Goal: Information Seeking & Learning: Learn about a topic

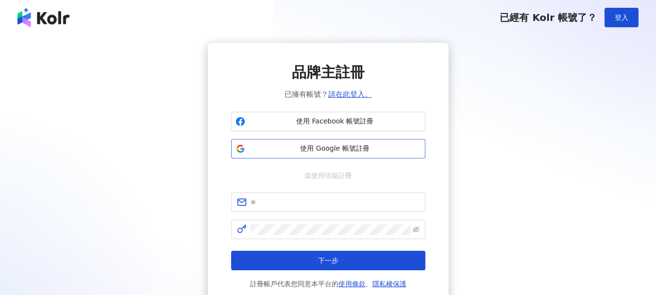
click at [320, 152] on span "使用 Google 帳號註冊" at bounding box center [335, 149] width 172 height 10
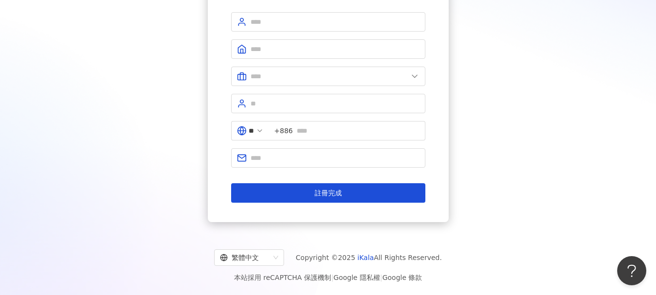
scroll to position [55, 0]
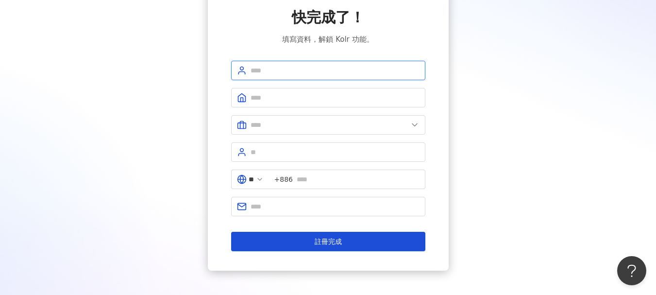
click at [277, 66] on input "text" at bounding box center [334, 70] width 169 height 11
type input "******"
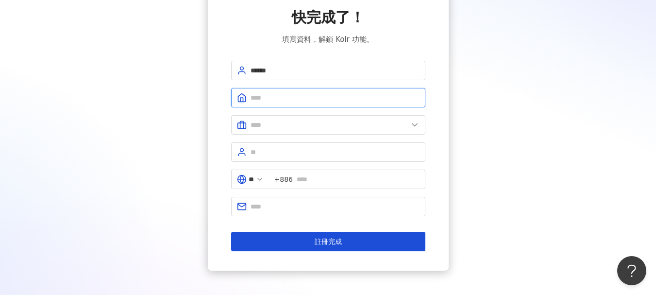
click at [291, 102] on input "text" at bounding box center [334, 97] width 169 height 11
type input "****"
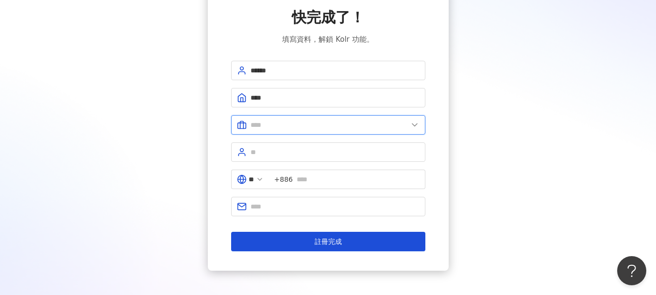
click at [329, 129] on input "text" at bounding box center [328, 124] width 157 height 11
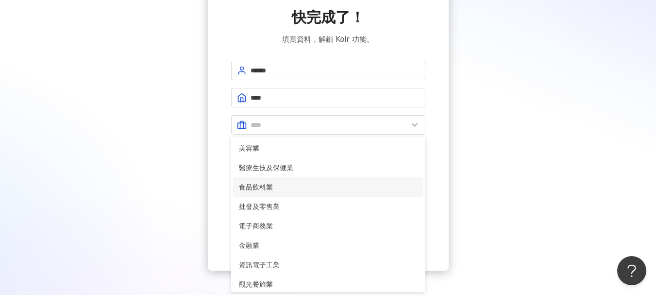
click at [272, 185] on span "食品飲料業" at bounding box center [328, 187] width 179 height 11
type input "*****"
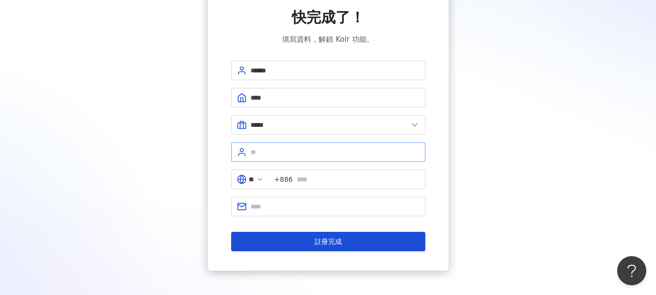
click at [273, 157] on span at bounding box center [328, 151] width 194 height 19
type input "**"
click at [323, 174] on input "text" at bounding box center [358, 179] width 123 height 11
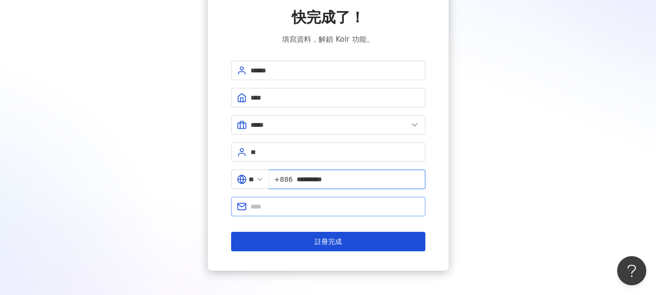
type input "**********"
click at [303, 200] on span at bounding box center [328, 206] width 194 height 19
click at [302, 206] on input "text" at bounding box center [334, 206] width 169 height 11
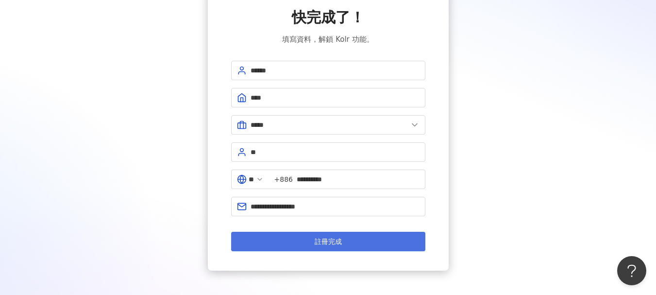
click at [293, 237] on button "註冊完成" at bounding box center [328, 241] width 194 height 19
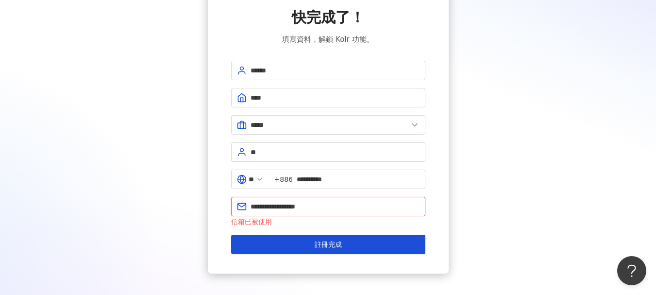
click at [297, 210] on input "**********" at bounding box center [334, 206] width 169 height 11
click at [251, 202] on input "**********" at bounding box center [334, 206] width 169 height 11
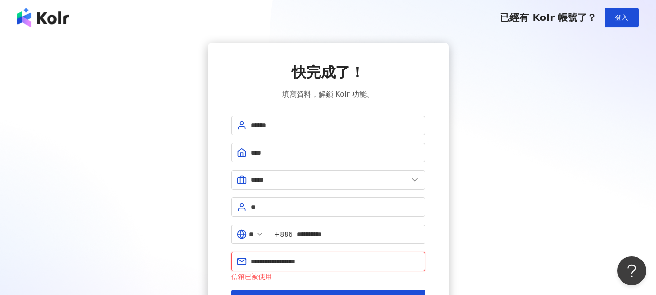
scroll to position [97, 0]
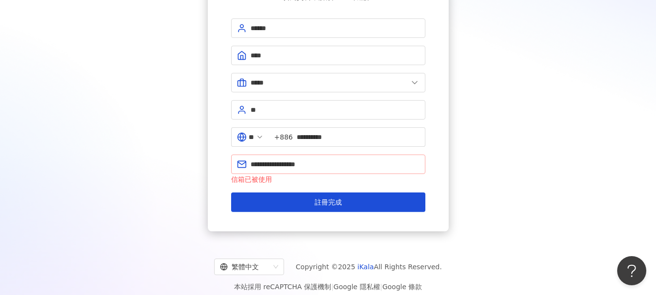
drag, startPoint x: 249, startPoint y: 164, endPoint x: 280, endPoint y: 164, distance: 31.1
click at [280, 164] on span "**********" at bounding box center [328, 163] width 194 height 19
drag, startPoint x: 279, startPoint y: 164, endPoint x: 234, endPoint y: 163, distance: 44.2
click at [234, 163] on span "**********" at bounding box center [328, 163] width 194 height 19
type input "**********"
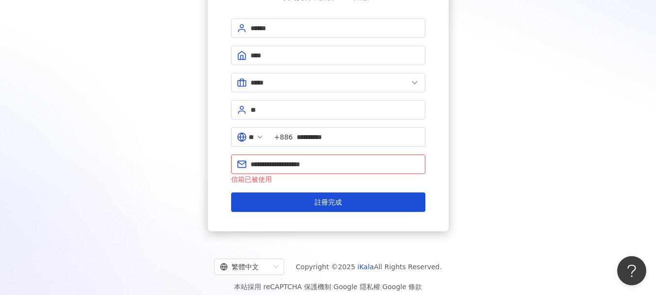
click at [231, 192] on button "註冊完成" at bounding box center [328, 201] width 194 height 19
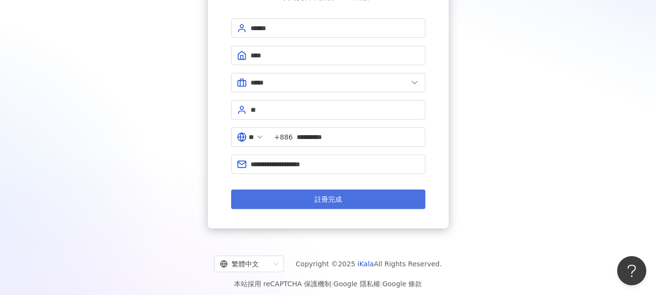
click at [326, 203] on span "註冊完成" at bounding box center [328, 199] width 27 height 8
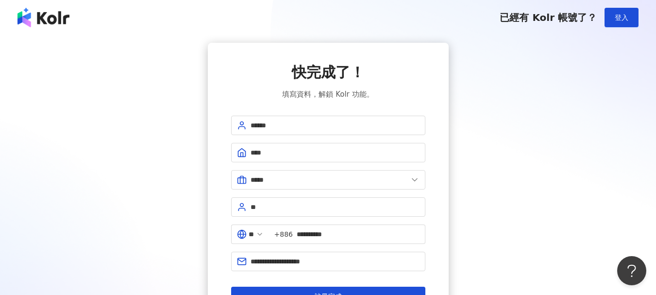
scroll to position [103, 0]
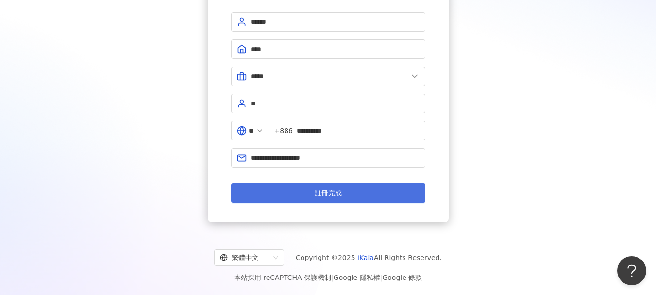
click at [325, 192] on span "註冊完成" at bounding box center [328, 193] width 27 height 8
click at [310, 188] on button "註冊完成" at bounding box center [328, 192] width 194 height 19
click at [290, 188] on button "註冊完成" at bounding box center [328, 192] width 194 height 19
click at [332, 191] on span "註冊完成" at bounding box center [328, 193] width 27 height 8
click at [324, 189] on span "註冊完成" at bounding box center [328, 193] width 27 height 8
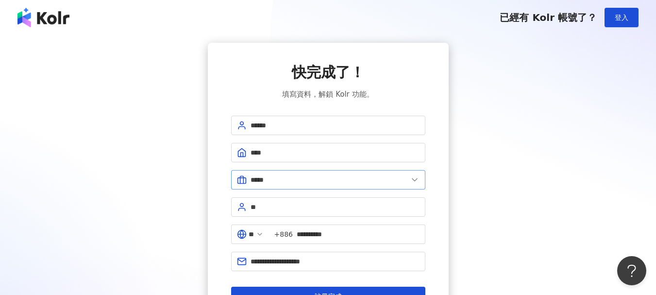
scroll to position [49, 0]
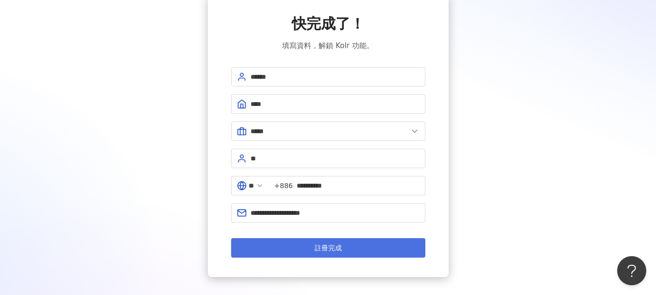
click at [323, 244] on span "註冊完成" at bounding box center [328, 248] width 27 height 8
click at [323, 245] on span "註冊完成" at bounding box center [328, 248] width 27 height 8
click at [322, 246] on span "註冊完成" at bounding box center [328, 248] width 27 height 8
click at [321, 246] on span "註冊完成" at bounding box center [328, 248] width 27 height 8
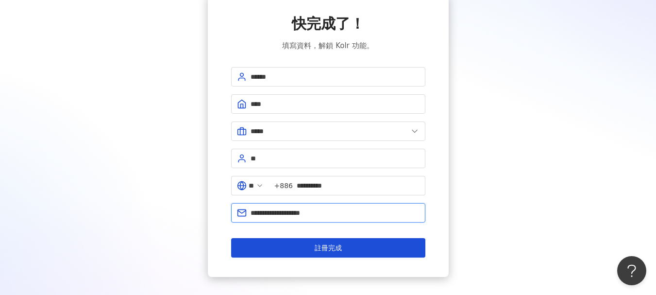
click at [337, 217] on input "**********" at bounding box center [334, 212] width 169 height 11
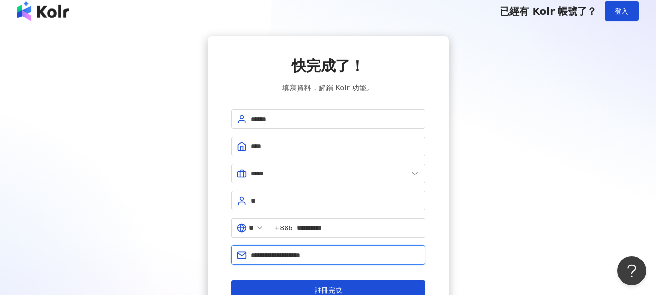
scroll to position [0, 0]
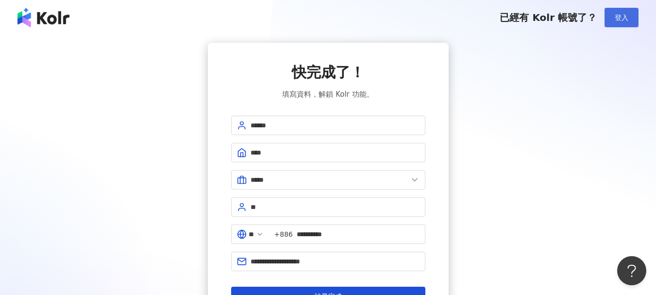
click at [628, 20] on button "登入" at bounding box center [621, 17] width 34 height 19
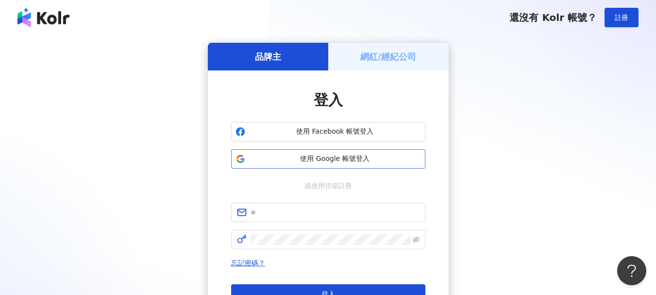
click at [347, 162] on span "使用 Google 帳號登入" at bounding box center [335, 159] width 172 height 10
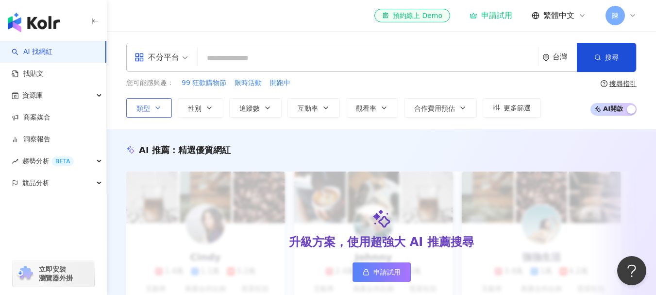
click at [152, 111] on button "類型" at bounding box center [149, 107] width 46 height 19
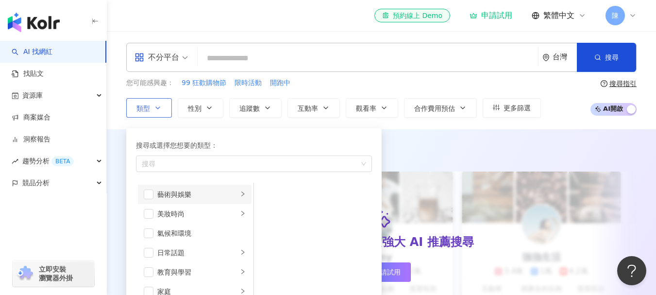
click at [180, 194] on div "藝術與娛樂" at bounding box center [197, 194] width 81 height 11
click at [281, 234] on div "繪畫" at bounding box center [319, 233] width 89 height 11
click at [320, 126] on div "搜尋或選擇您想要的類型： 繪畫 藝術與娛樂 美妝時尚 氣候和環境 日常話題 教育與學習 家庭 財經 美食 命理占卜 遊戲 法政社會 生活風格 影視娛樂 醫療與…" at bounding box center [250, 225] width 248 height 204
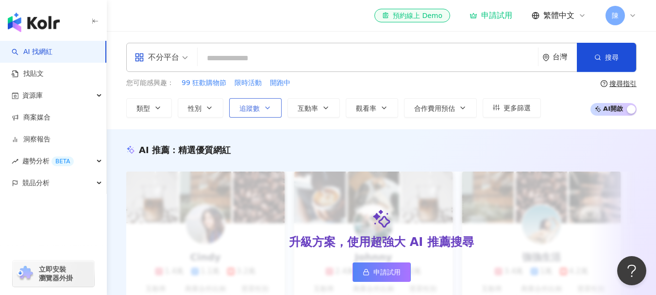
click at [244, 102] on button "追蹤數" at bounding box center [255, 107] width 52 height 19
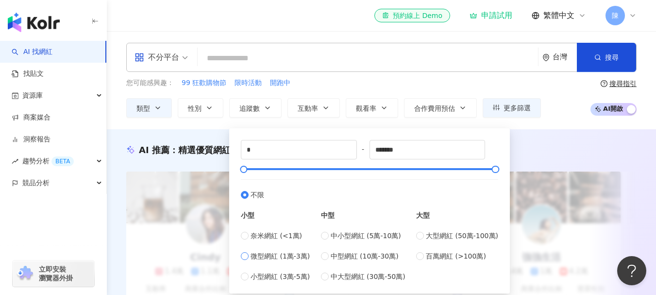
click at [282, 261] on span "微型網紅 (1萬-3萬)" at bounding box center [279, 255] width 59 height 11
type input "*****"
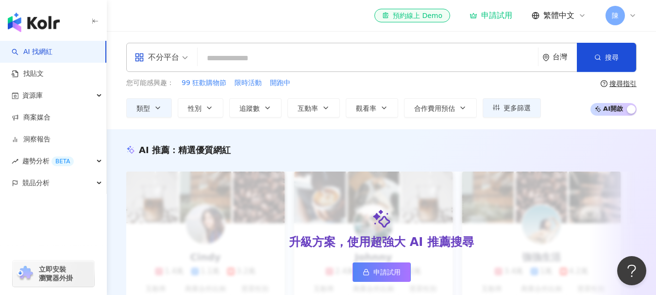
click at [332, 118] on div "不分平台 台灣 搜尋 您可能感興趣： 99 狂歡購物節 限時活動 開跑中 類型 性別 追蹤數 互動率 觀看率 合作費用預估 更多篩選 ***** - ****…" at bounding box center [381, 80] width 549 height 98
click at [449, 106] on span "合作費用預估" at bounding box center [434, 108] width 41 height 8
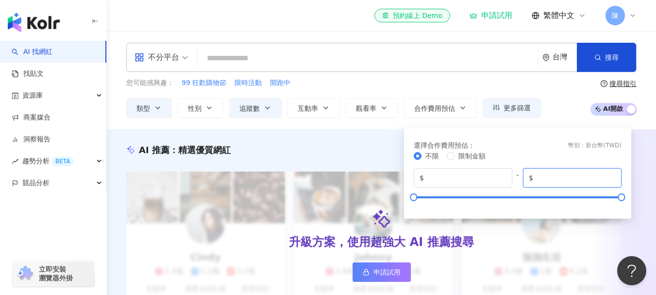
click at [564, 180] on input "*******" at bounding box center [575, 177] width 81 height 11
drag, startPoint x: 544, startPoint y: 181, endPoint x: 527, endPoint y: 182, distance: 17.5
click at [527, 182] on span "$ *******" at bounding box center [572, 177] width 99 height 19
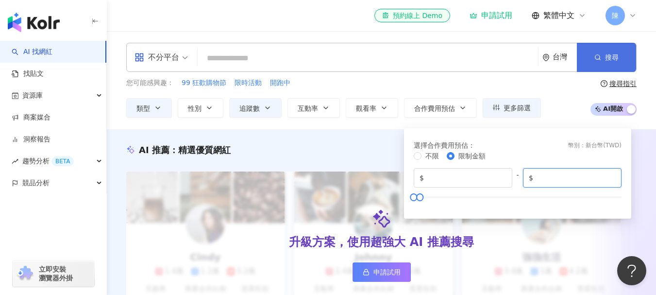
type input "*****"
click at [603, 61] on button "搜尋" at bounding box center [606, 57] width 59 height 29
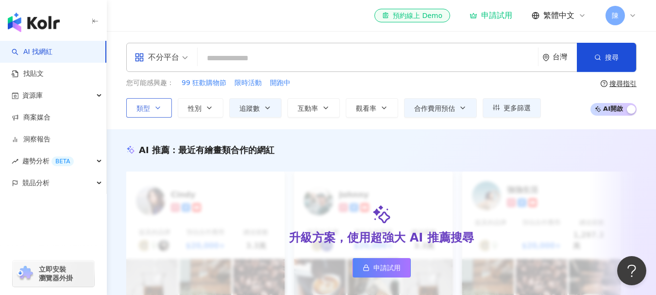
click at [157, 106] on icon "button" at bounding box center [158, 108] width 8 height 8
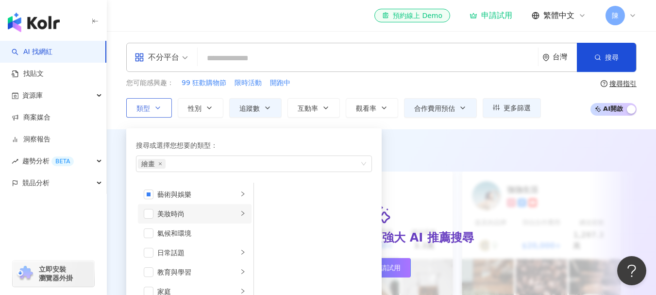
click at [194, 216] on div "美妝時尚" at bounding box center [197, 213] width 81 height 11
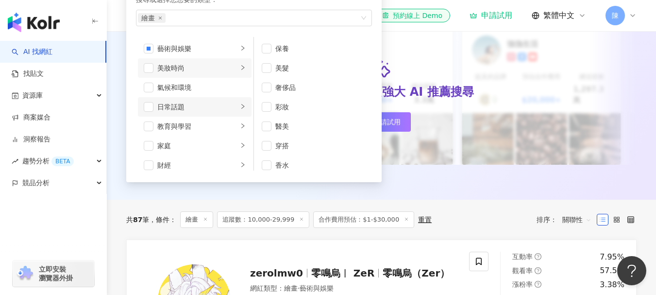
click at [185, 110] on div "日常話題" at bounding box center [197, 106] width 81 height 11
click at [177, 126] on div "教育與學習" at bounding box center [197, 126] width 81 height 11
click at [181, 139] on li "家庭" at bounding box center [195, 145] width 114 height 19
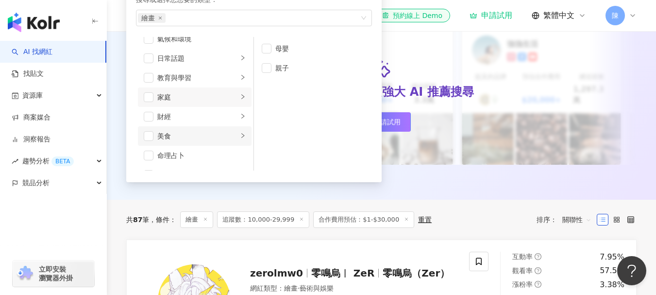
click at [180, 139] on div "美食" at bounding box center [197, 136] width 81 height 11
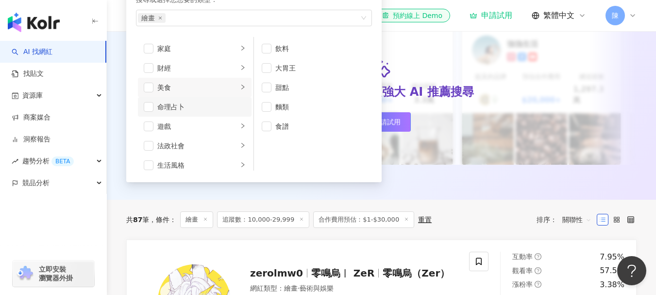
click at [184, 103] on div "命理占卜" at bounding box center [201, 106] width 88 height 11
click at [188, 124] on div "遊戲" at bounding box center [197, 126] width 81 height 11
click at [170, 108] on div "命理占卜" at bounding box center [201, 106] width 88 height 11
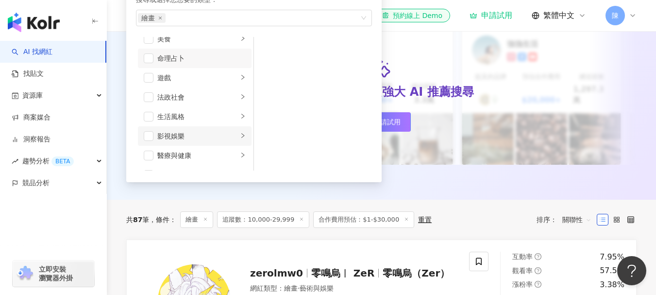
click at [181, 129] on li "影視娛樂" at bounding box center [195, 135] width 114 height 19
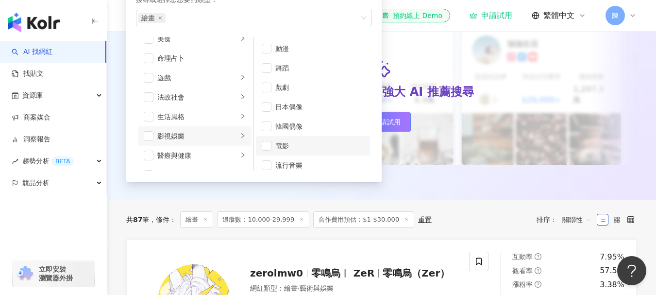
scroll to position [26, 0]
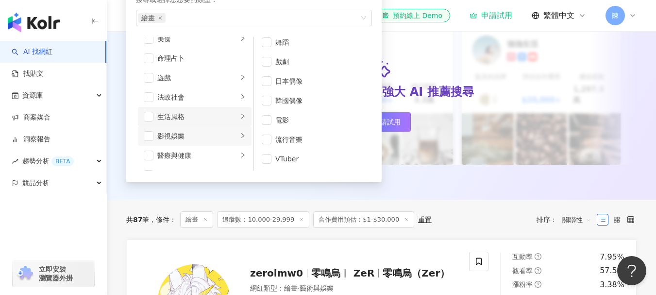
click at [169, 114] on div "生活風格" at bounding box center [197, 116] width 81 height 11
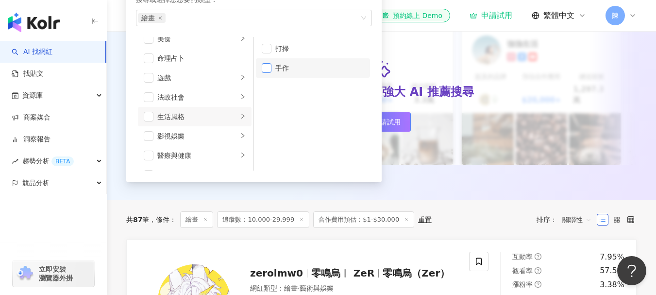
click at [271, 64] on span "button" at bounding box center [267, 68] width 10 height 10
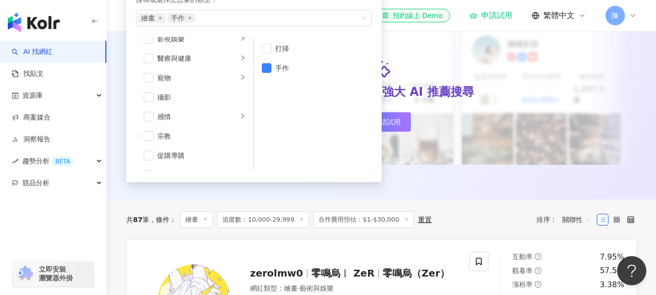
scroll to position [336, 0]
click at [202, 134] on div "旅遊" at bounding box center [197, 139] width 81 height 11
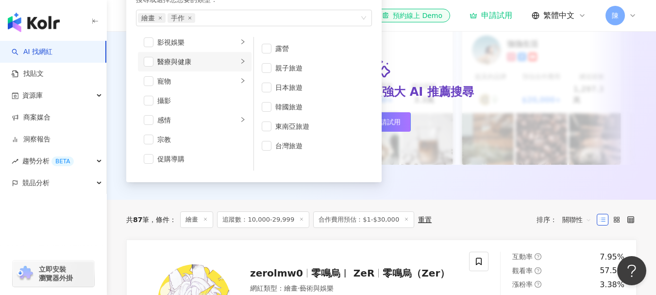
scroll to position [142, 0]
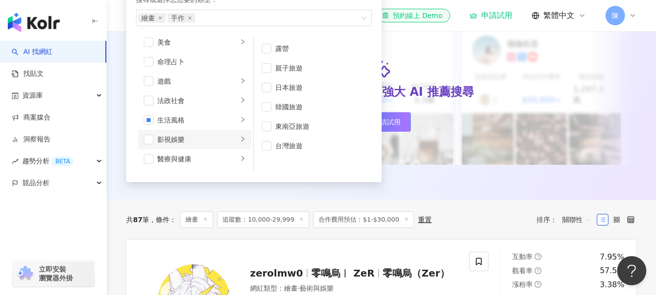
click at [188, 133] on li "影視娛樂" at bounding box center [195, 139] width 114 height 19
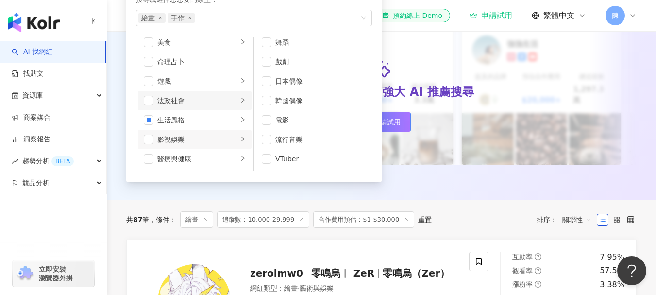
click at [177, 106] on li "法政社會" at bounding box center [195, 100] width 114 height 19
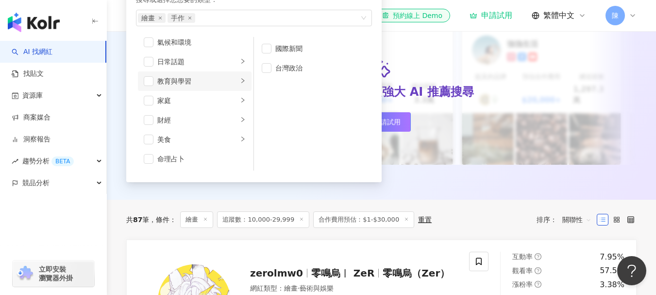
click at [194, 79] on div "教育與學習" at bounding box center [197, 81] width 81 height 11
click at [193, 53] on li "日常話題" at bounding box center [195, 61] width 114 height 19
click at [326, 47] on div "名人動態" at bounding box center [319, 48] width 89 height 11
click at [291, 82] on div "職場" at bounding box center [319, 87] width 89 height 11
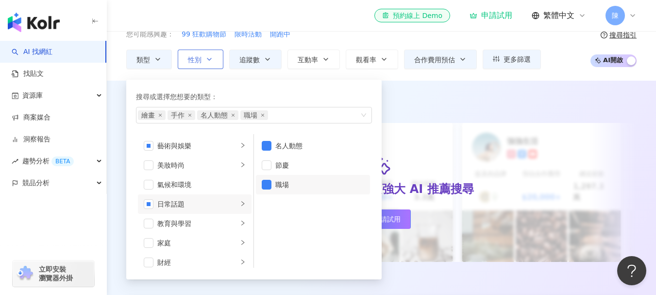
scroll to position [0, 0]
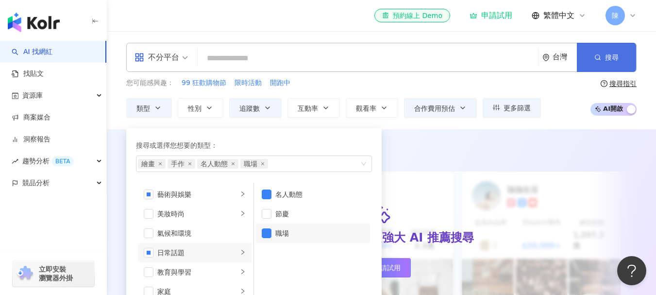
click at [594, 64] on button "搜尋" at bounding box center [606, 57] width 59 height 29
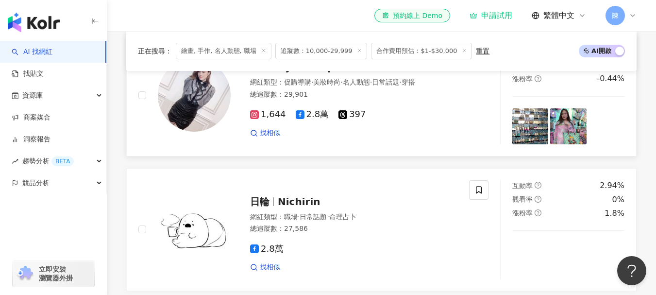
scroll to position [388, 0]
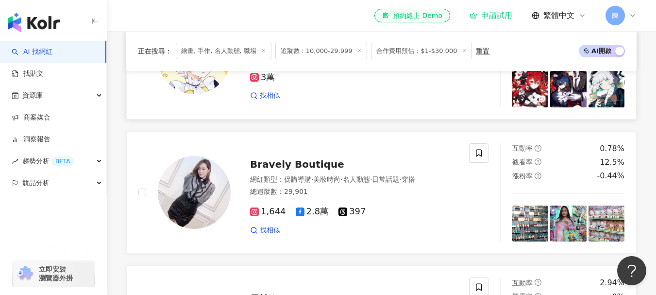
drag, startPoint x: 296, startPoint y: 161, endPoint x: 247, endPoint y: 111, distance: 70.0
click at [247, 111] on link "zerolmw0 零鳴烏︳ ZeR 零鳴烏（Zer） 網紅類型 ： 繪畫 · 藝術與娛樂 總追蹤數 ： 29,943 3萬 找相似 互動率 7.95% 觀看率…" at bounding box center [381, 58] width 510 height 123
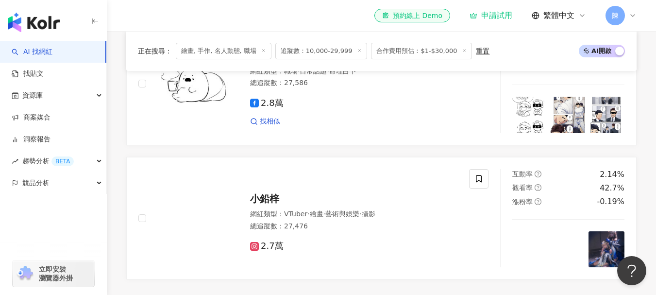
drag, startPoint x: 297, startPoint y: 150, endPoint x: 114, endPoint y: 163, distance: 183.5
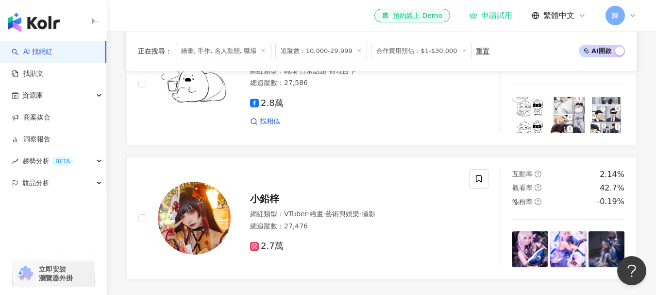
click at [114, 163] on div "正在搜尋 ： 繪畫, 手作, 名人動態, 職場 追蹤數：10,000-29,999 合作費用預估：$1-$30,000 重置 AI 開啟 AI 關閉 zero…" at bounding box center [381, 249] width 549 height 1071
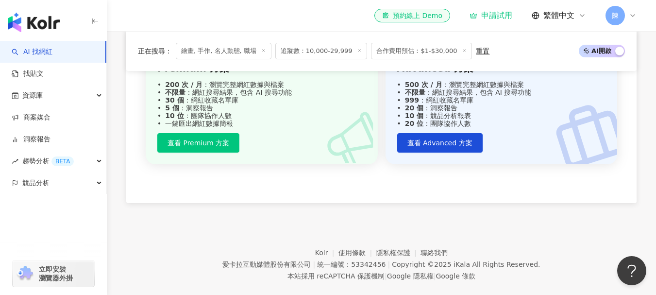
scroll to position [1227, 0]
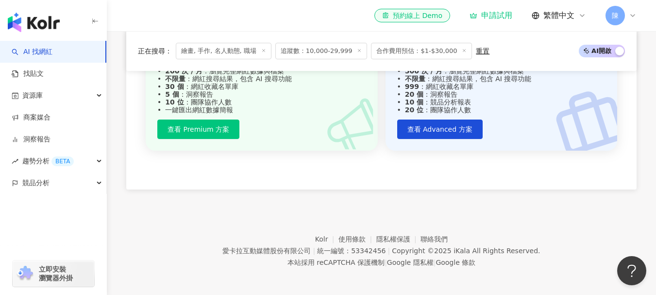
click at [353, 51] on span "追蹤數：10,000-29,999" at bounding box center [321, 51] width 92 height 17
click at [357, 50] on icon at bounding box center [359, 50] width 5 height 5
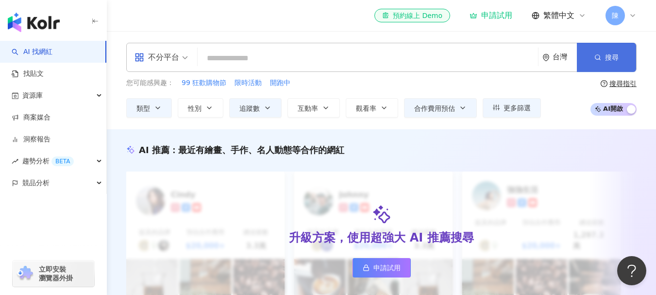
click at [600, 53] on span "button" at bounding box center [597, 57] width 7 height 8
click at [157, 111] on icon "button" at bounding box center [158, 108] width 8 height 8
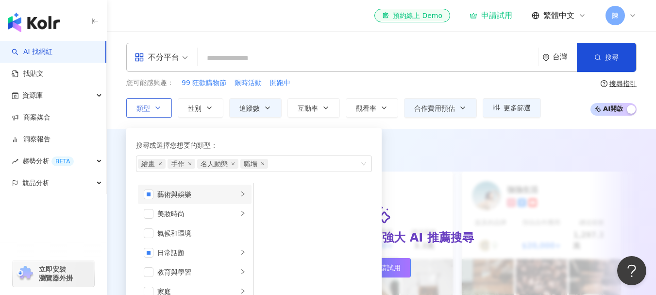
click at [156, 192] on li "藝術與娛樂" at bounding box center [195, 193] width 114 height 19
click at [273, 232] on li "繪畫" at bounding box center [313, 232] width 114 height 19
click at [151, 191] on span "button" at bounding box center [149, 194] width 10 height 10
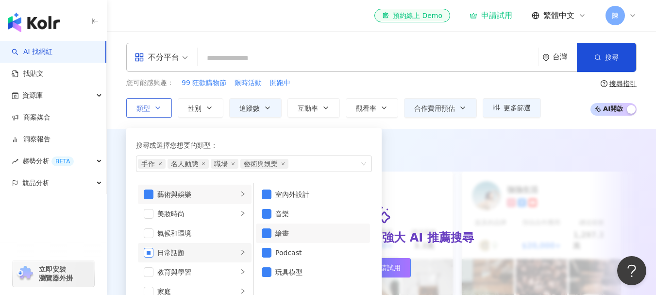
click at [151, 249] on span "button" at bounding box center [149, 253] width 10 height 10
click at [151, 250] on span "button" at bounding box center [149, 253] width 10 height 10
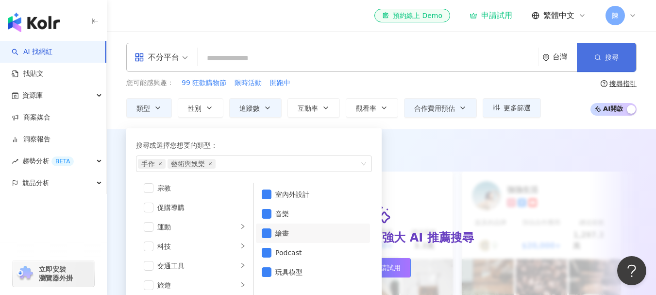
click at [596, 58] on circle "button" at bounding box center [597, 57] width 4 height 4
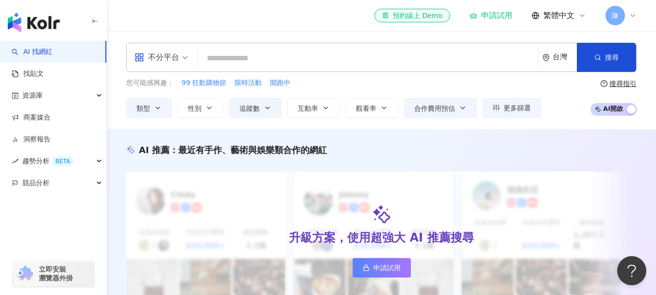
drag, startPoint x: 508, startPoint y: 29, endPoint x: 498, endPoint y: 16, distance: 16.3
click at [498, 16] on div "申請試用" at bounding box center [490, 16] width 43 height 10
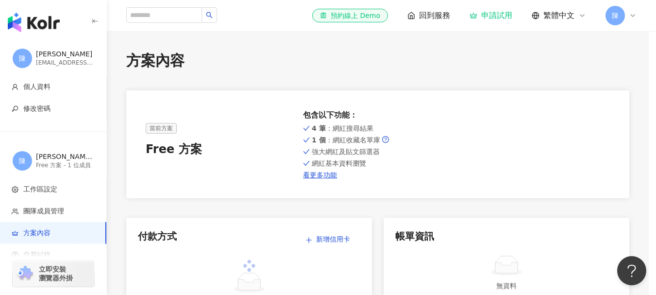
click at [498, 15] on div at bounding box center [424, 148] width 245 height 272
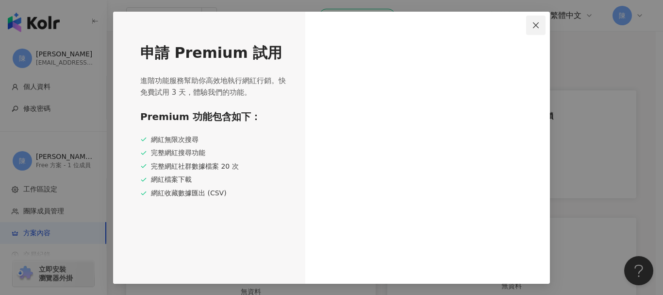
click at [537, 23] on icon "close" at bounding box center [536, 25] width 8 height 8
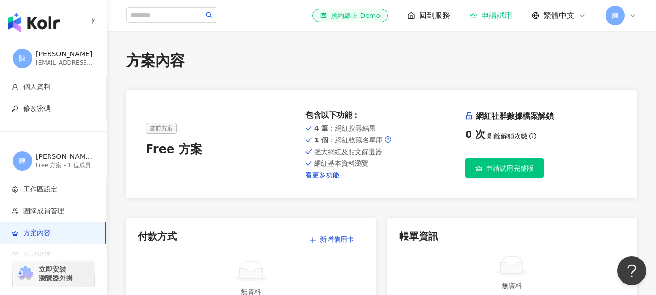
click at [494, 161] on button "申請試用完整版" at bounding box center [504, 167] width 79 height 19
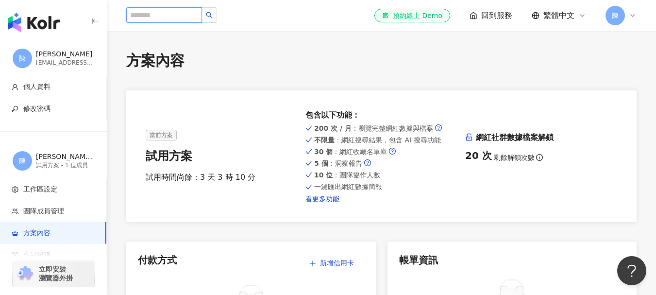
drag, startPoint x: 177, startPoint y: 16, endPoint x: 164, endPoint y: 19, distance: 14.0
click at [177, 16] on input "search" at bounding box center [164, 15] width 76 height 16
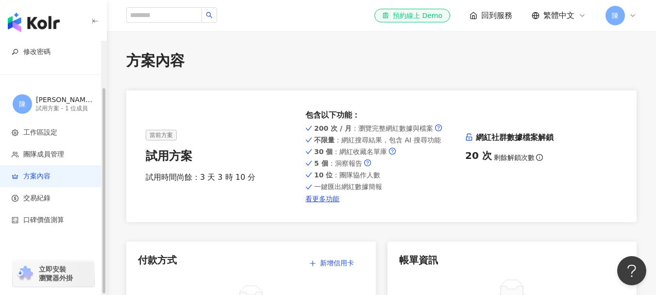
click at [33, 23] on img "button" at bounding box center [34, 22] width 52 height 19
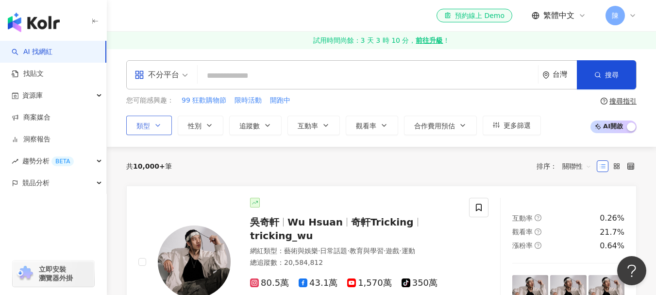
click at [145, 122] on span "類型" at bounding box center [143, 126] width 14 height 8
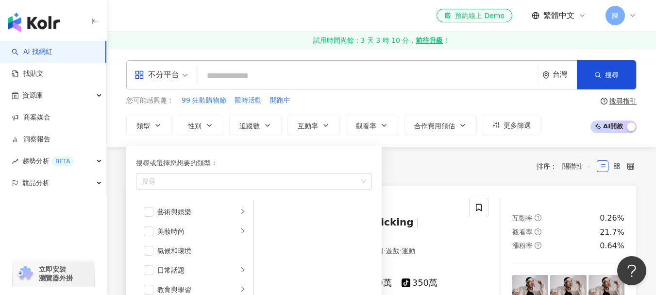
click at [441, 155] on div "共 10,000+ 筆 排序： 關聯性" at bounding box center [381, 166] width 510 height 39
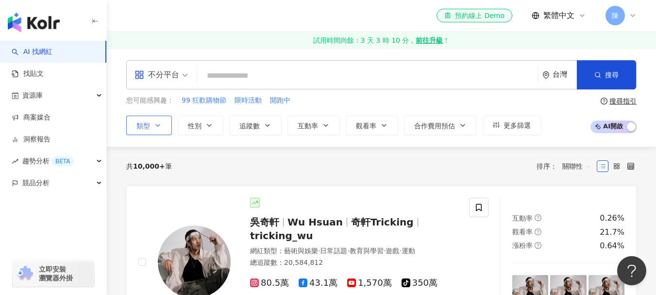
click at [157, 123] on icon "button" at bounding box center [158, 125] width 8 height 8
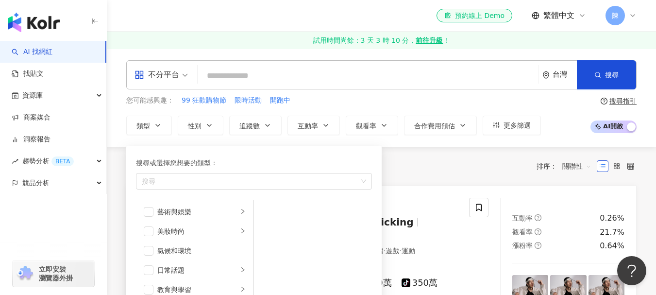
click at [255, 79] on input "search" at bounding box center [367, 75] width 332 height 18
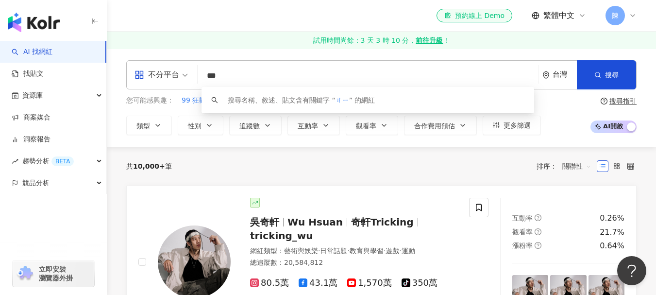
type input "*"
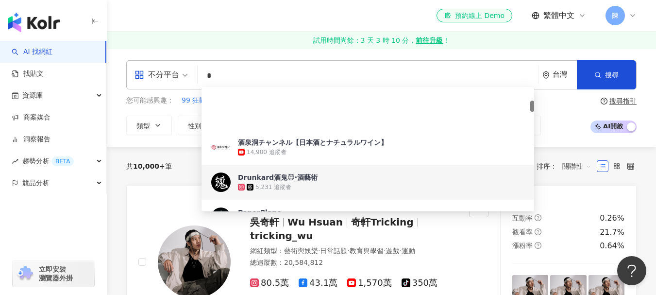
scroll to position [146, 0]
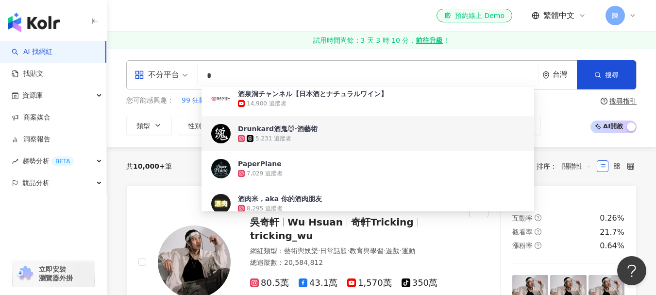
drag, startPoint x: 309, startPoint y: 129, endPoint x: 217, endPoint y: 135, distance: 92.0
click at [217, 135] on img at bounding box center [220, 133] width 19 height 19
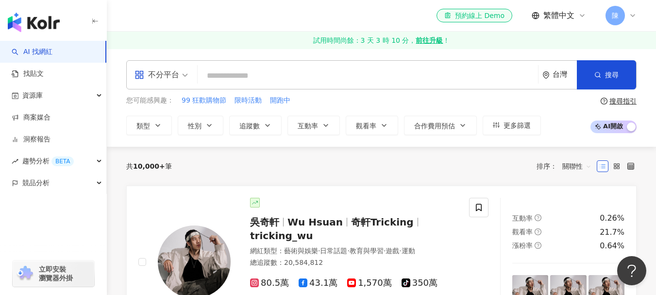
click at [307, 71] on input "search" at bounding box center [367, 75] width 332 height 18
type input "*"
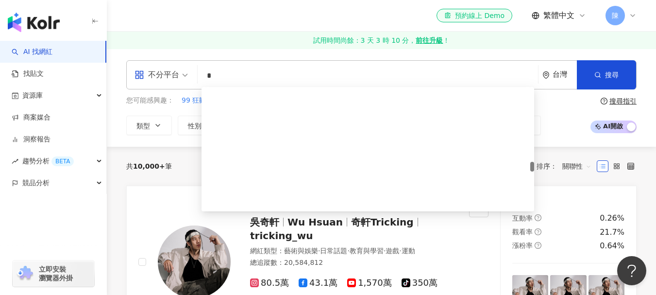
scroll to position [1068, 0]
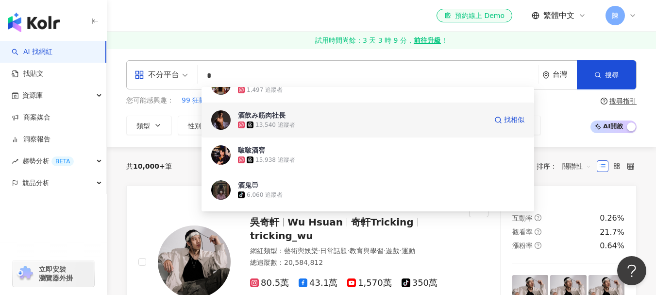
drag, startPoint x: 268, startPoint y: 114, endPoint x: 218, endPoint y: 120, distance: 50.0
click at [218, 120] on img at bounding box center [220, 119] width 19 height 19
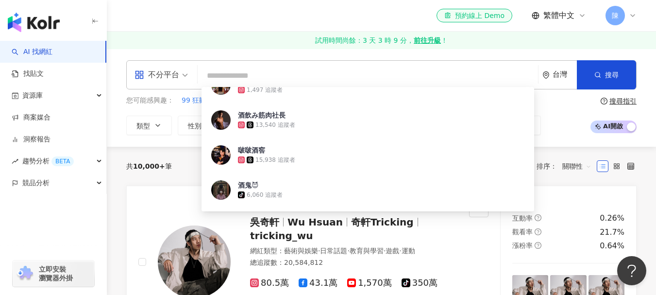
click at [242, 66] on div "不分平台 台灣 搜尋 e6473dac-2af1-4147-b6a5-a07853ad05a8 新橋酒場 酒津屋 1,497 追蹤者 酒飲み筋肉社長 13,5…" at bounding box center [381, 74] width 510 height 29
click at [248, 68] on input "search" at bounding box center [367, 75] width 332 height 18
click at [248, 75] on input "search" at bounding box center [367, 75] width 332 height 18
click at [226, 74] on input "search" at bounding box center [367, 75] width 332 height 18
click at [221, 50] on div "不分平台 台灣 搜尋 e6473dac-2af1-4147-b6a5-a07853ad05a8 新橋酒場 酒津屋 1,497 追蹤者 酒飲み筋肉社長 13,5…" at bounding box center [381, 98] width 549 height 98
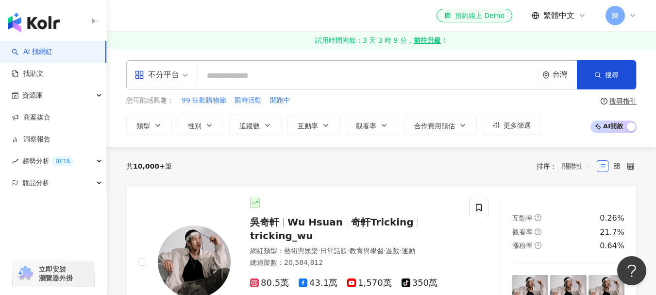
click at [249, 79] on input "search" at bounding box center [367, 75] width 332 height 18
click at [183, 74] on span "不分平台" at bounding box center [160, 75] width 53 height 16
click at [182, 79] on span "不分平台" at bounding box center [160, 75] width 53 height 16
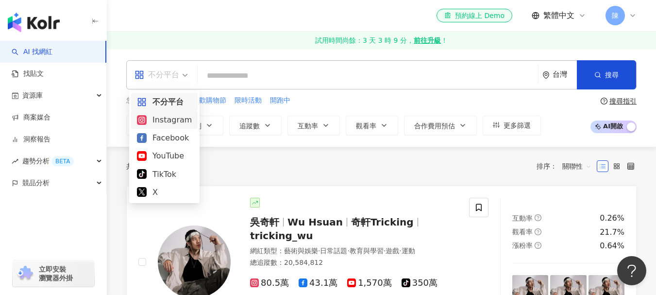
click at [171, 115] on div "Instagram" at bounding box center [164, 120] width 55 height 12
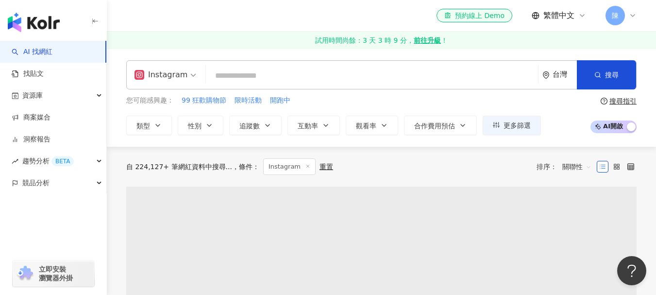
click at [253, 84] on input "search" at bounding box center [372, 75] width 324 height 18
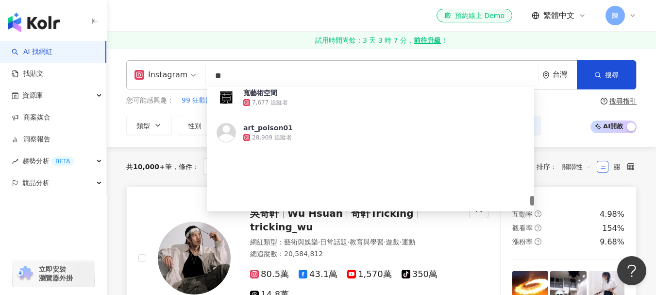
scroll to position [1876, 0]
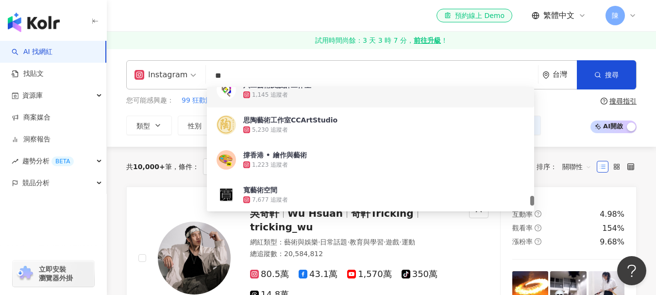
drag, startPoint x: 253, startPoint y: 75, endPoint x: 197, endPoint y: 73, distance: 56.3
click at [197, 73] on div "Instagram ** 台灣 搜尋 88803082-7825-441d-91ce-816264a6b37b d916ce2f-8de7-49a6-837f…" at bounding box center [381, 74] width 510 height 29
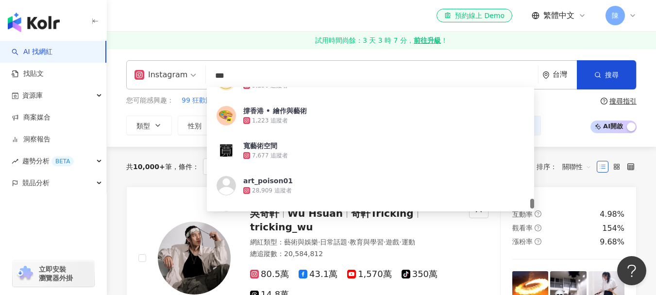
type input "**"
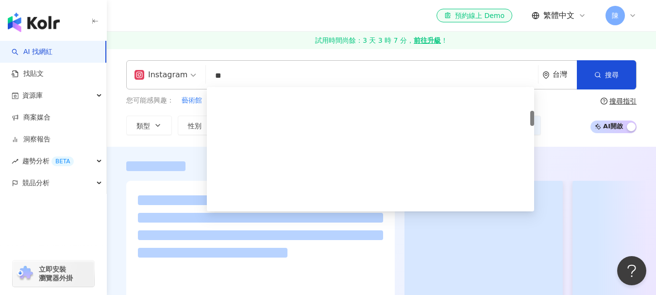
scroll to position [194, 0]
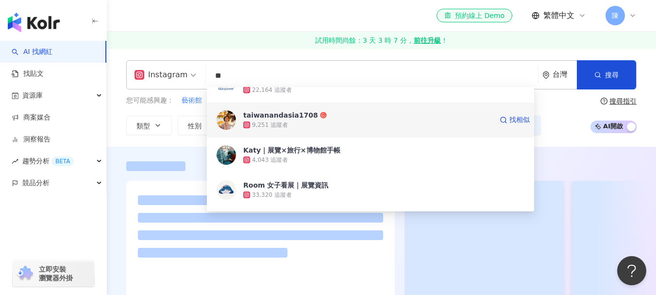
drag, startPoint x: 282, startPoint y: 116, endPoint x: 264, endPoint y: 116, distance: 17.5
click at [264, 116] on div "taiwanandasia1708" at bounding box center [280, 115] width 75 height 10
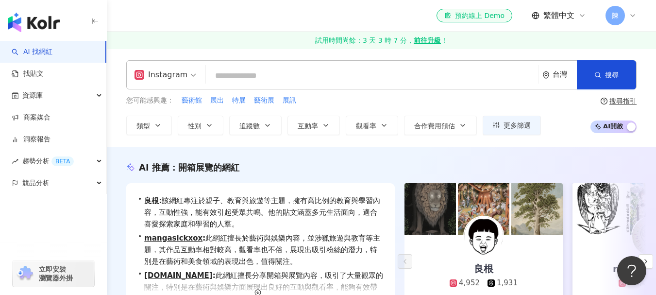
click at [255, 82] on input "search" at bounding box center [372, 75] width 324 height 18
click at [266, 103] on span "藝術展" at bounding box center [264, 101] width 20 height 10
type input "***"
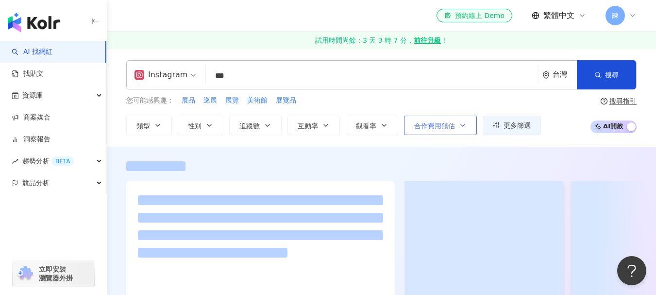
click at [454, 129] on span "合作費用預估" at bounding box center [434, 126] width 41 height 8
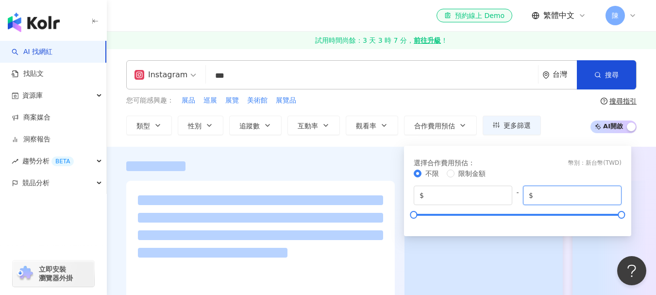
drag, startPoint x: 535, startPoint y: 196, endPoint x: 551, endPoint y: 192, distance: 16.5
click at [549, 192] on input "*******" at bounding box center [575, 195] width 81 height 11
click at [548, 198] on input "*******" at bounding box center [575, 195] width 81 height 11
drag, startPoint x: 533, startPoint y: 197, endPoint x: 567, endPoint y: 192, distance: 33.8
click at [567, 192] on span "$ *******" at bounding box center [572, 194] width 99 height 19
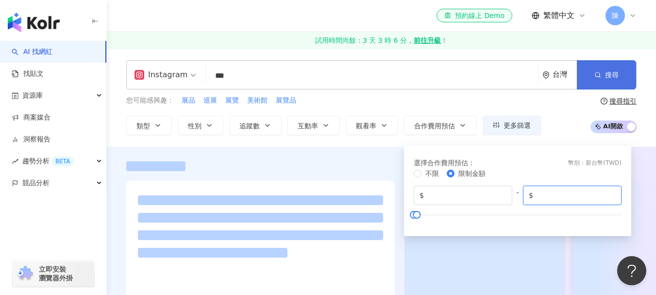
type input "*****"
click at [604, 77] on button "搜尋" at bounding box center [606, 74] width 59 height 29
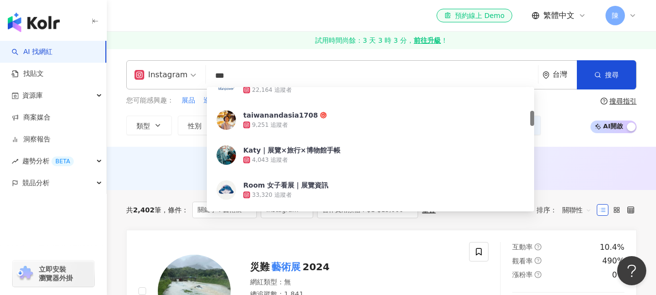
drag, startPoint x: 236, startPoint y: 75, endPoint x: 203, endPoint y: 75, distance: 33.0
click at [203, 75] on div "Instagram *** 台灣 搜尋 e0050914-9e89-47e3-b57a-06ca4c114040 兼職, 展覽活動，短期工招聘 22,164 …" at bounding box center [381, 74] width 510 height 29
paste input "*********"
type input "**********"
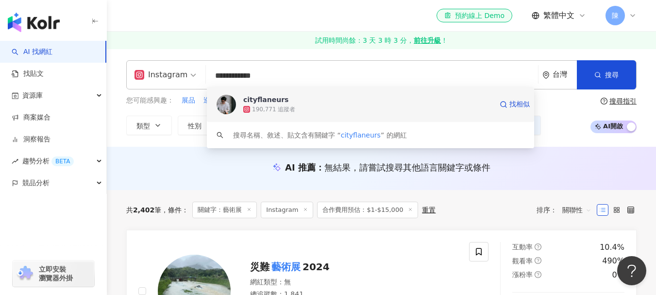
click at [285, 108] on div "190,771 追蹤者" at bounding box center [273, 109] width 43 height 8
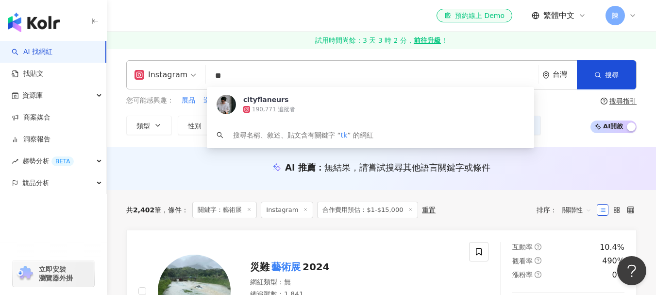
type input "*"
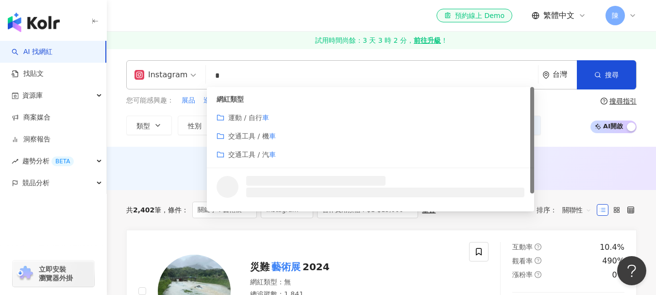
click at [169, 151] on div "AI 推薦 ： 無結果，請嘗試搜尋其他語言關鍵字或條件" at bounding box center [381, 168] width 549 height 43
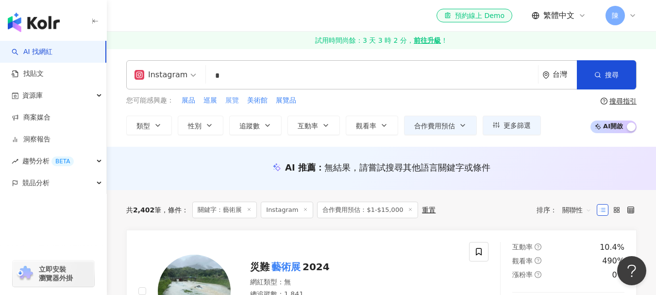
click at [230, 101] on span "展覽" at bounding box center [232, 101] width 14 height 10
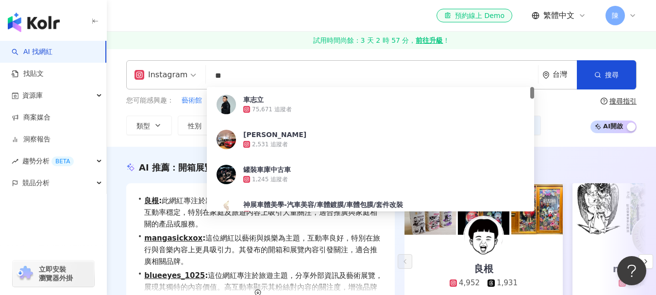
click at [206, 75] on div "Instagram ** 台灣 搜尋 07413e80-d1e5-4f40-bc98-7fec0b055fb8 車志立 75,671 追蹤者 五十嵐 由理子 …" at bounding box center [381, 74] width 510 height 29
type input "**"
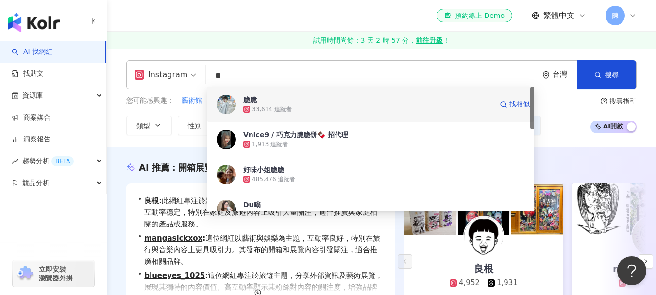
click at [264, 100] on span "脆脆" at bounding box center [367, 100] width 249 height 10
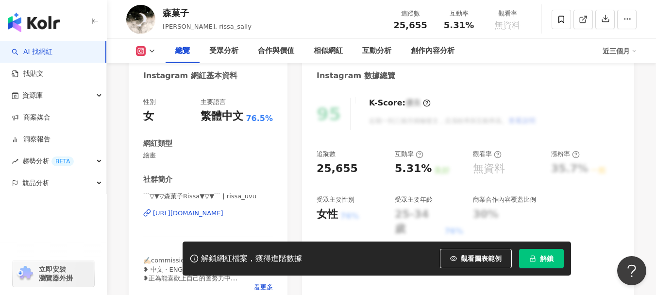
scroll to position [194, 0]
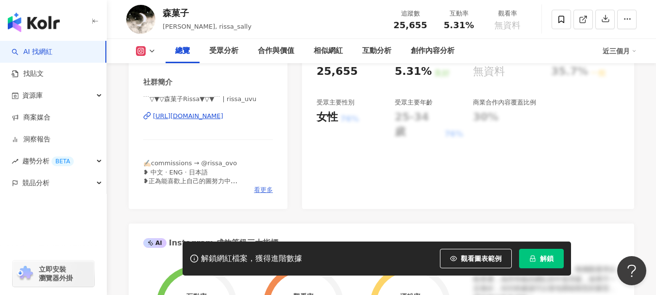
click at [262, 188] on span "看更多" at bounding box center [263, 189] width 19 height 9
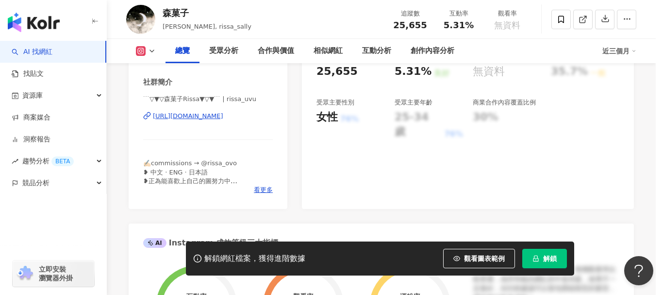
click at [261, 189] on div "✍🏻commissions → @rissa_ovo ❥ 中文 · ENG · 日本語 ❥正為能喜歡上自己的圖努力中 🐙米：森菓子Rissa 📧商業合作請經郵…" at bounding box center [331, 164] width 221 height 69
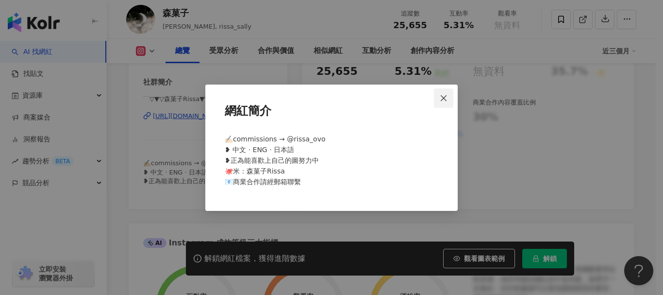
click at [442, 98] on icon "close" at bounding box center [444, 98] width 8 height 8
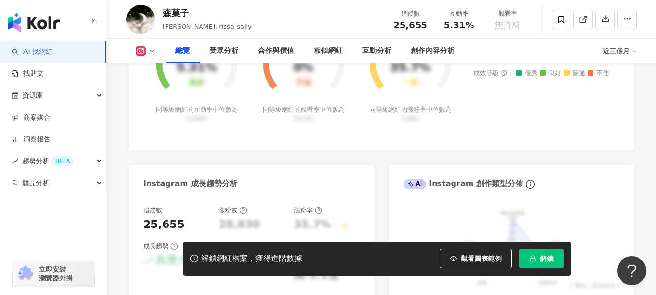
scroll to position [146, 0]
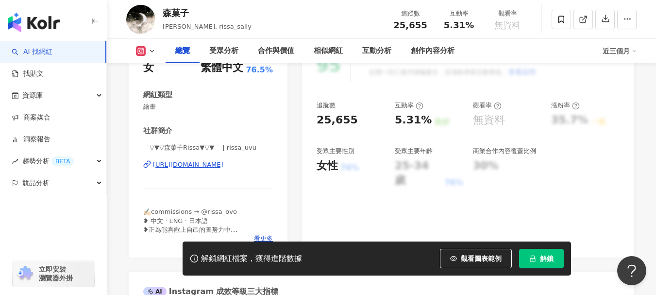
click at [194, 169] on div "https://www.instagram.com/rissa_uvu/" at bounding box center [188, 164] width 70 height 9
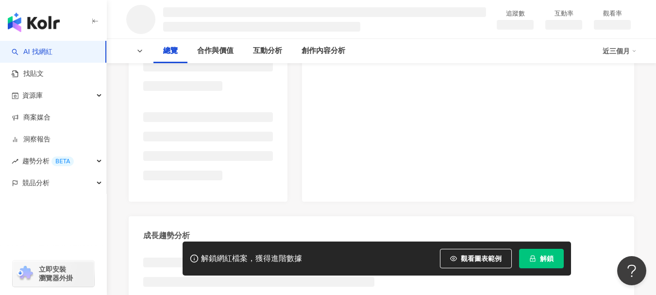
scroll to position [49, 0]
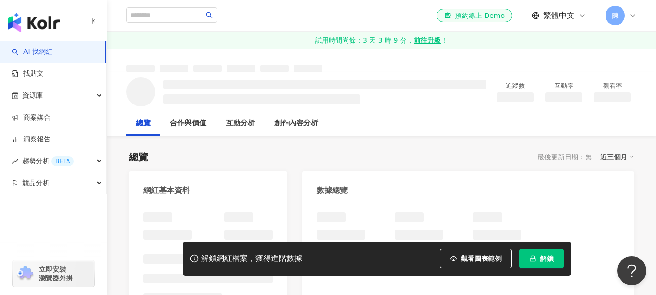
scroll to position [194, 0]
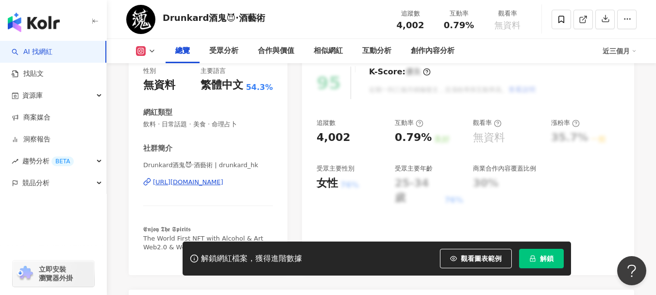
scroll to position [97, 0]
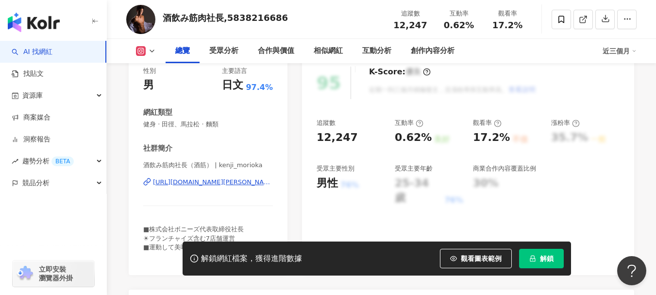
click at [208, 182] on div "https://www.instagram.com/kenji_morioka/" at bounding box center [213, 182] width 120 height 9
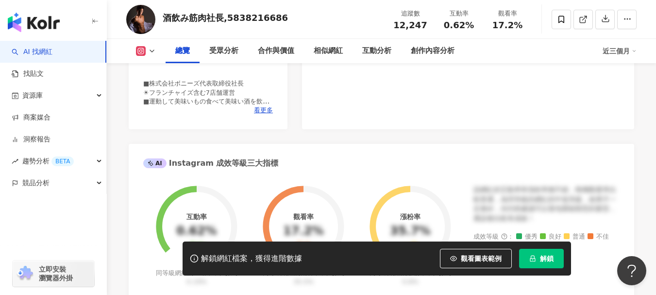
scroll to position [1408, 0]
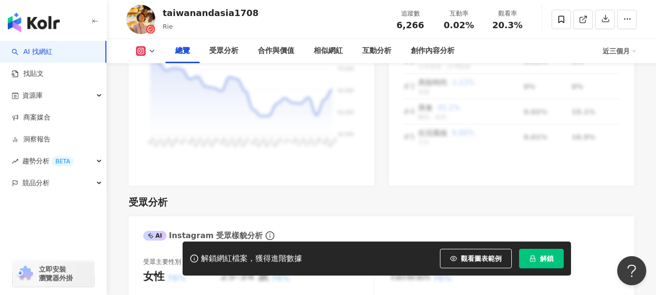
scroll to position [437, 0]
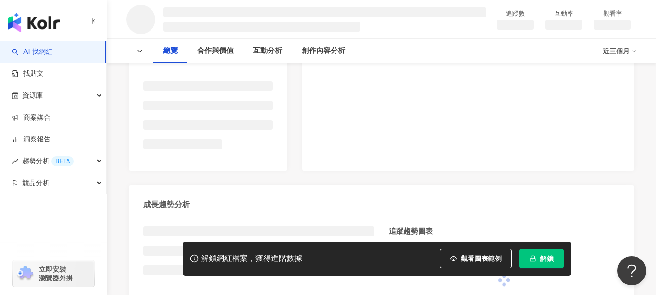
scroll to position [49, 0]
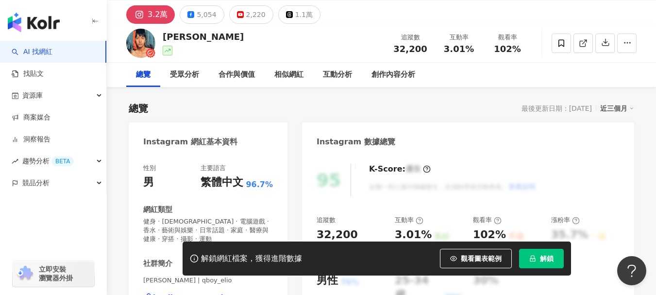
scroll to position [146, 0]
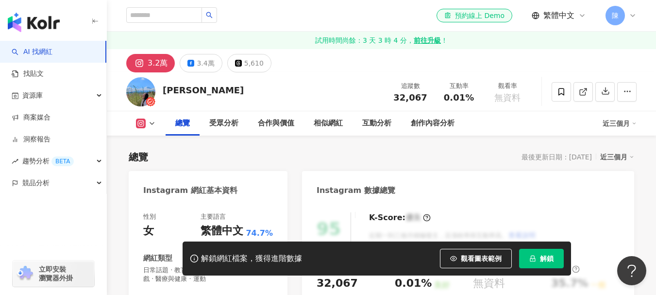
scroll to position [146, 0]
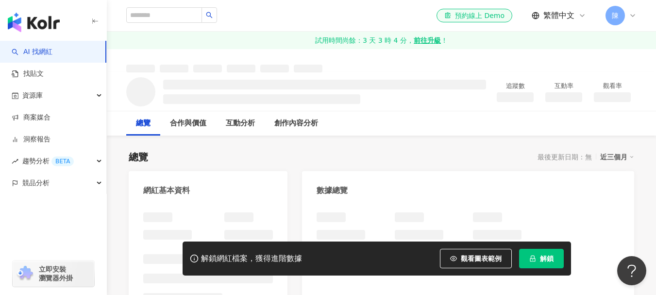
scroll to position [146, 0]
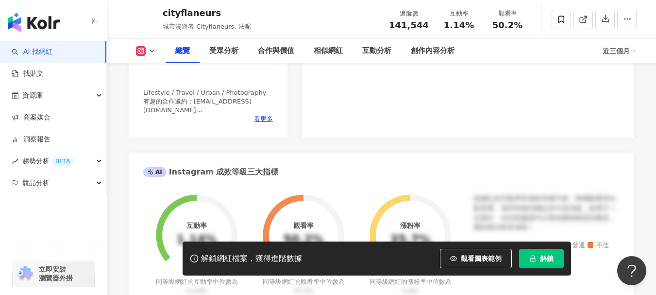
scroll to position [631, 0]
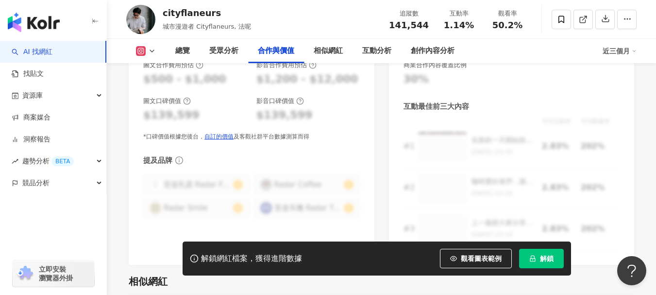
scroll to position [1311, 0]
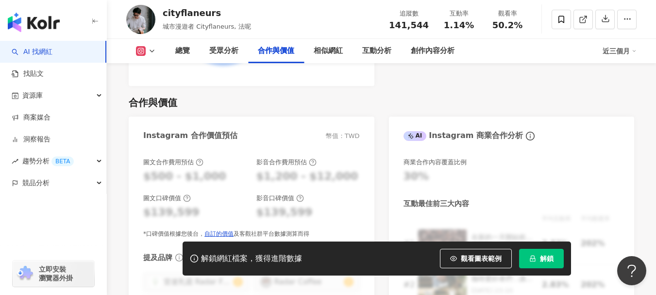
click at [325, 136] on div "Instagram 合作價值預估 幣值：TWD" at bounding box center [252, 132] width 246 height 32
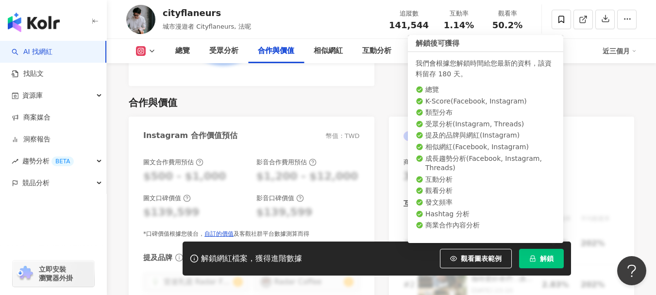
click at [535, 261] on icon "lock" at bounding box center [532, 258] width 7 height 7
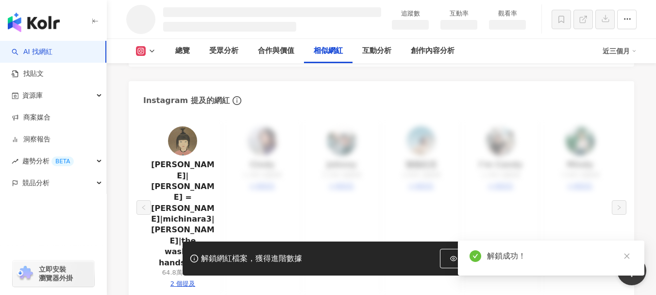
scroll to position [1341, 0]
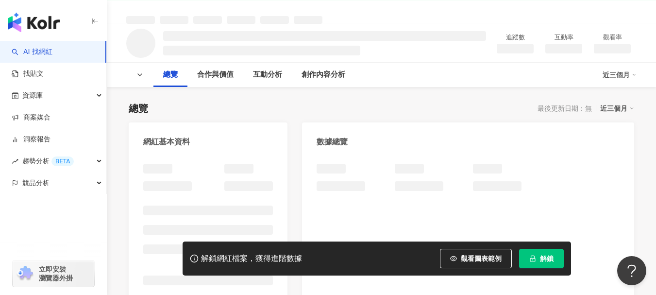
scroll to position [291, 0]
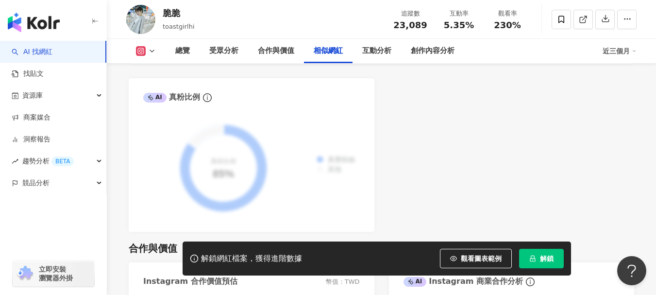
scroll to position [1602, 0]
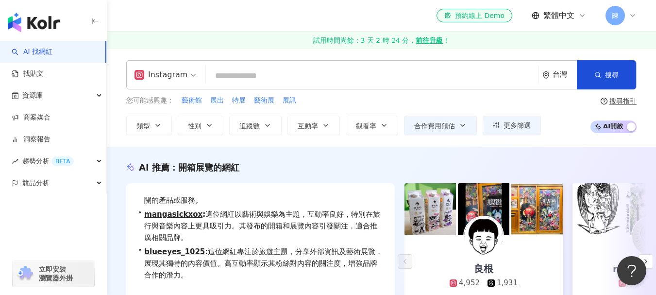
click at [188, 72] on span "Instagram" at bounding box center [165, 75] width 62 height 16
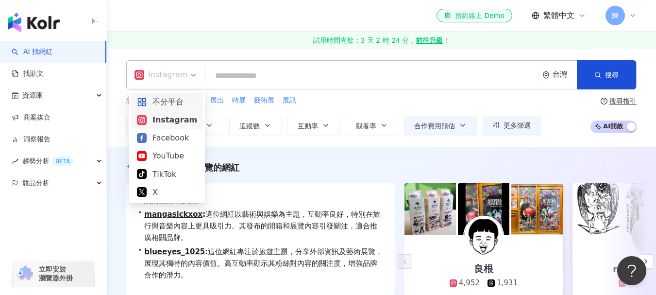
click at [178, 44] on link "試用時間尚餘：3 天 2 時 24 分， 前往升級 ！" at bounding box center [381, 40] width 549 height 17
